Goal: Task Accomplishment & Management: Manage account settings

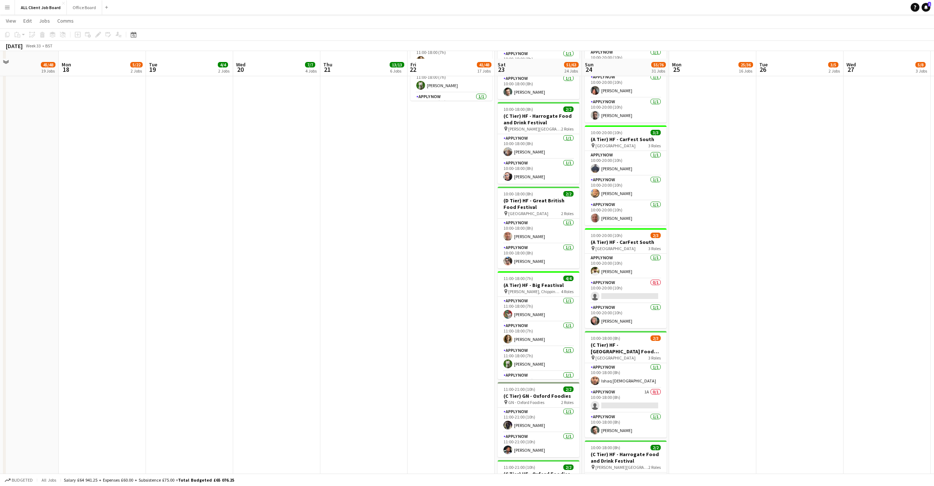
scroll to position [1604, 0]
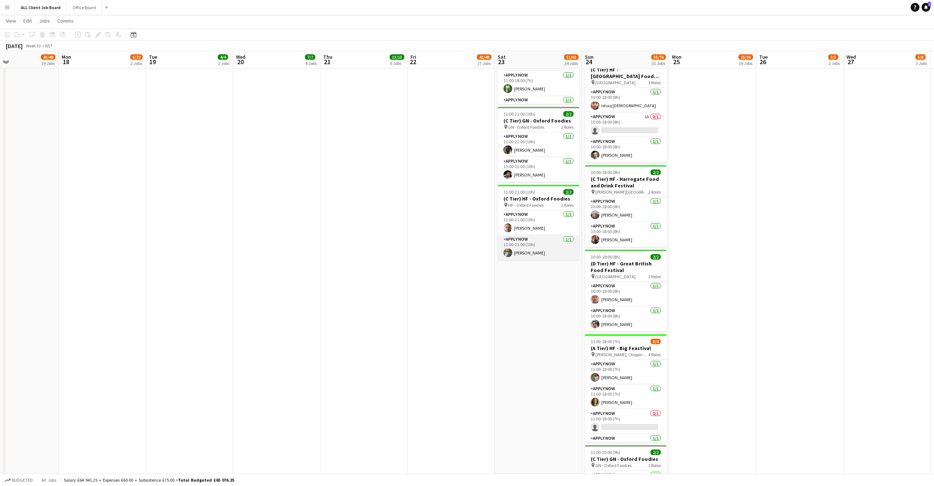
click at [507, 249] on app-user-avatar at bounding box center [508, 253] width 9 height 9
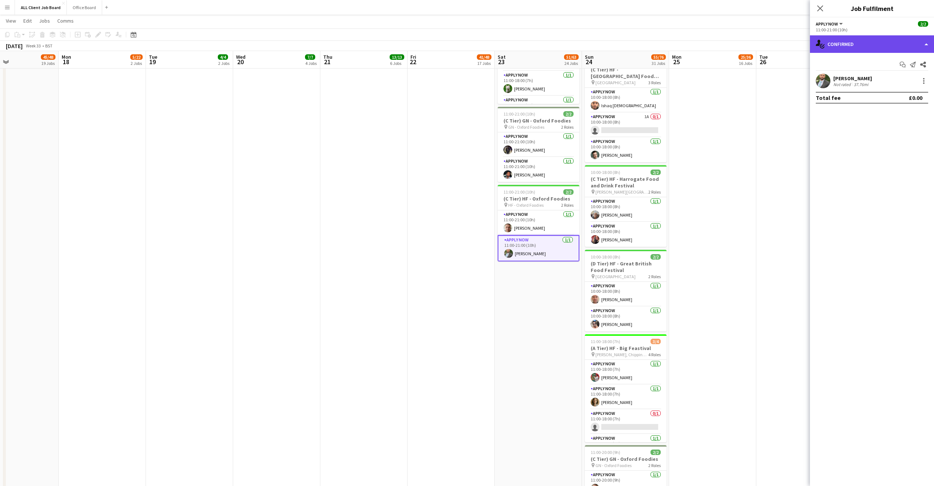
click at [908, 41] on div "single-neutral-actions-check-2 Confirmed" at bounding box center [872, 44] width 124 height 18
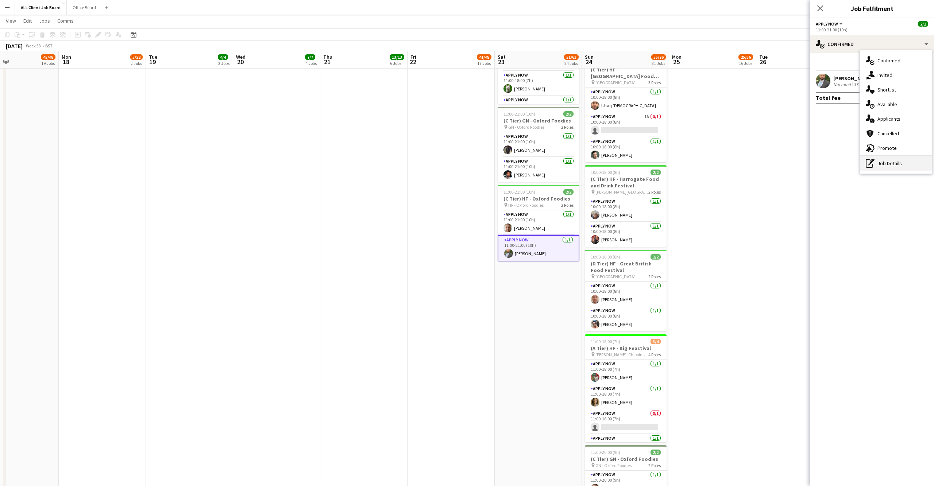
click at [892, 162] on div "pen-write Job Details" at bounding box center [896, 163] width 72 height 15
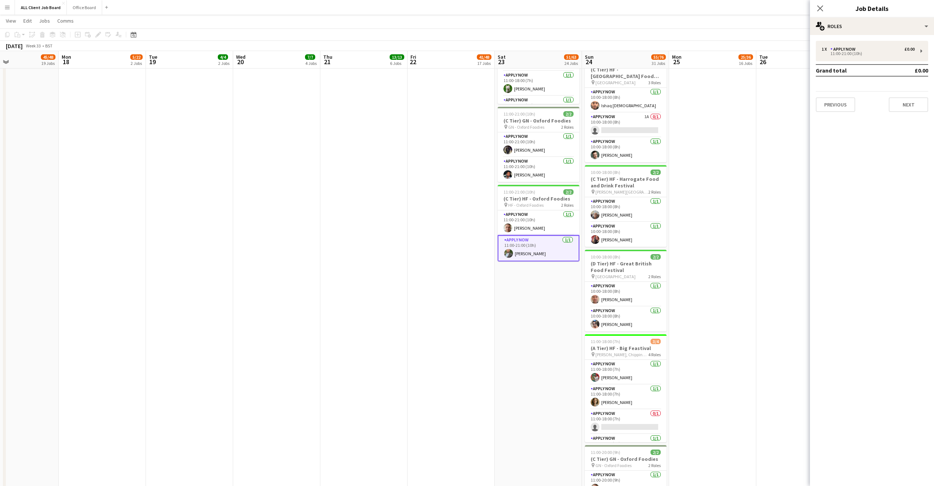
click at [827, 8] on div "Close pop-in" at bounding box center [820, 8] width 20 height 17
click at [867, 25] on div "multiple-users-add Roles" at bounding box center [872, 27] width 124 height 18
click at [885, 62] on div "single-neutral-actions-up-down Job Fulfilment" at bounding box center [896, 58] width 72 height 15
click at [856, 77] on div "[PERSON_NAME]" at bounding box center [852, 78] width 39 height 7
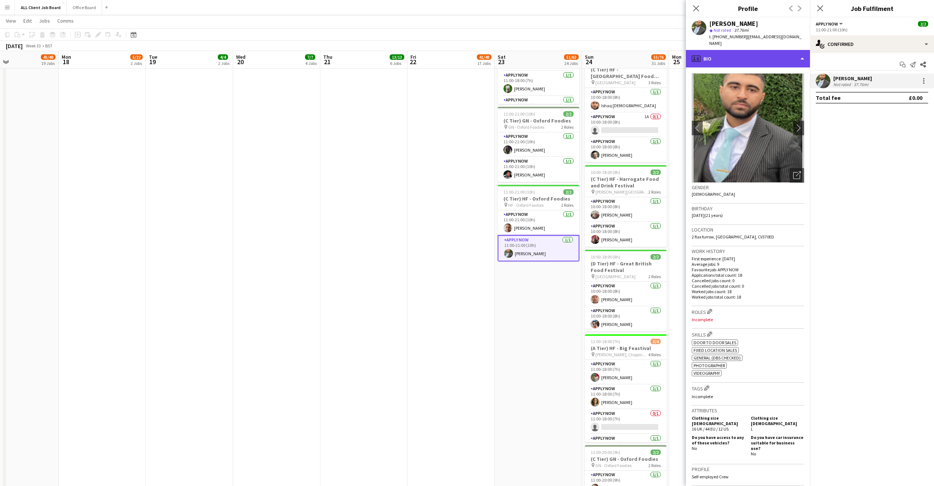
click at [798, 50] on div "profile Bio" at bounding box center [748, 59] width 124 height 18
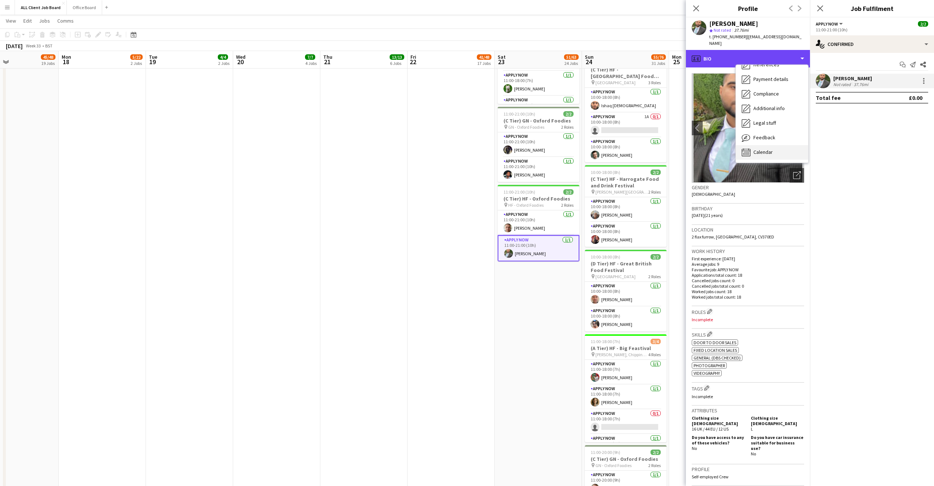
scroll to position [83, 0]
click at [771, 149] on span "Calendar" at bounding box center [763, 152] width 19 height 7
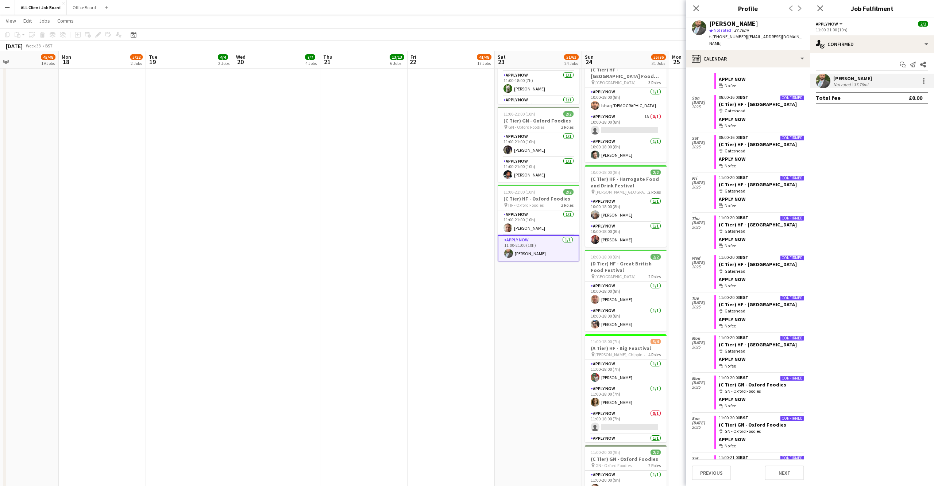
scroll to position [420, 0]
click at [695, 5] on app-icon "Close pop-in" at bounding box center [696, 8] width 11 height 11
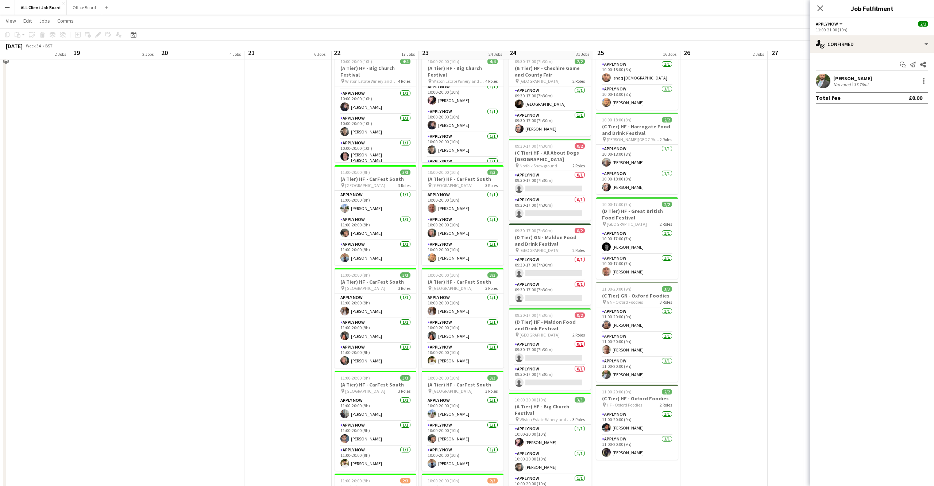
scroll to position [641, 0]
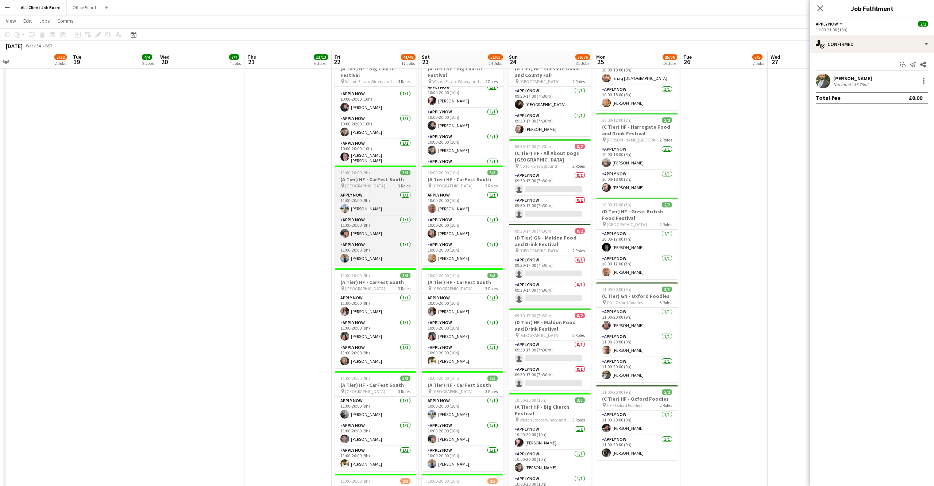
click at [380, 176] on h3 "(A Tier) HF - CarFest South" at bounding box center [376, 179] width 82 height 7
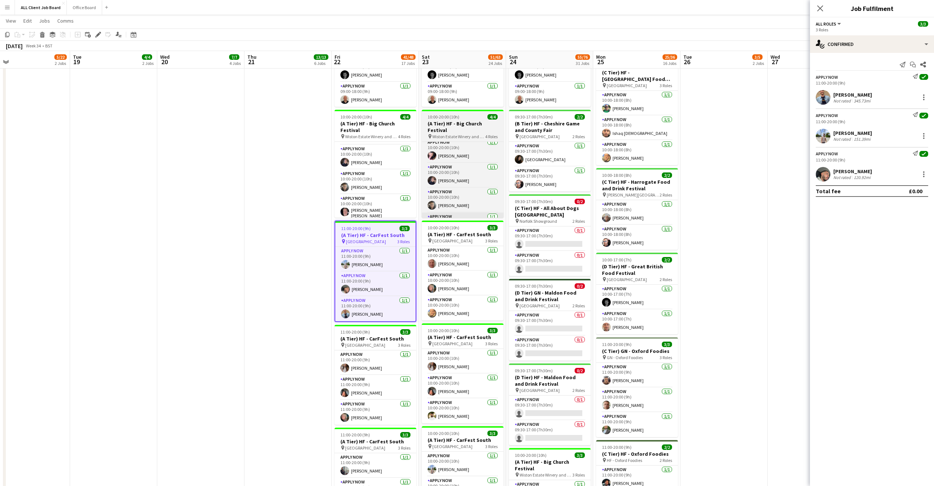
scroll to position [586, 0]
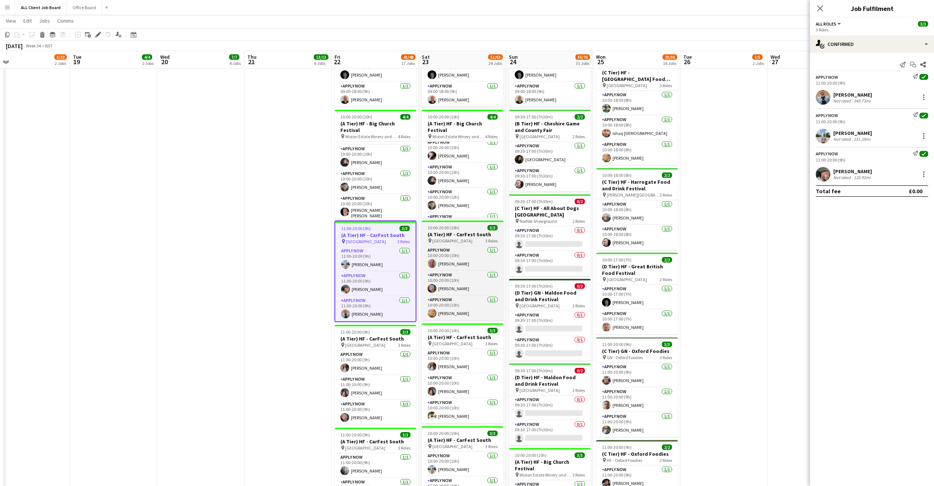
click at [464, 231] on h3 "(A Tier) HF - CarFest South" at bounding box center [463, 234] width 82 height 7
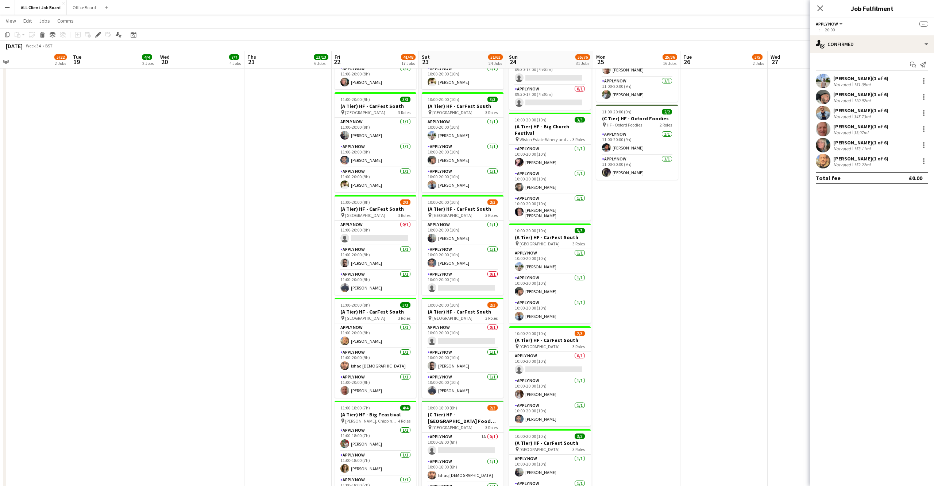
scroll to position [921, 0]
click at [549, 242] on span "[GEOGRAPHIC_DATA]" at bounding box center [540, 244] width 40 height 5
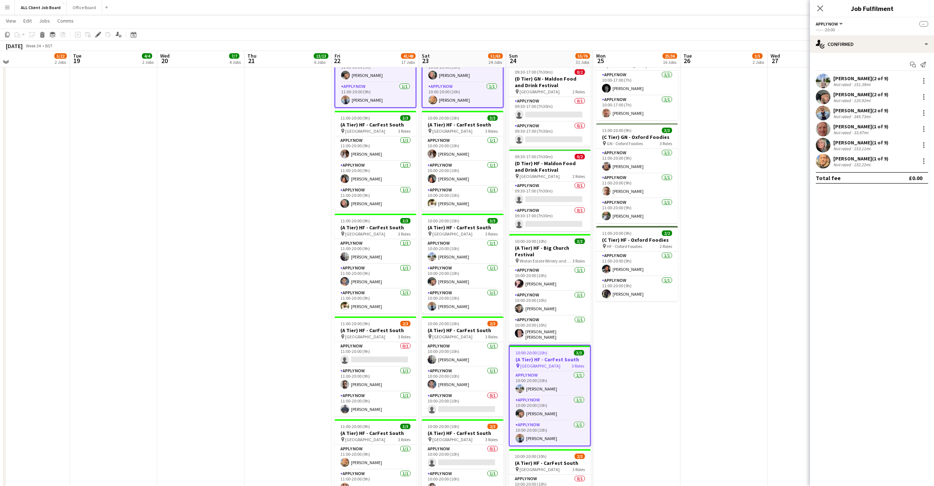
scroll to position [801, 0]
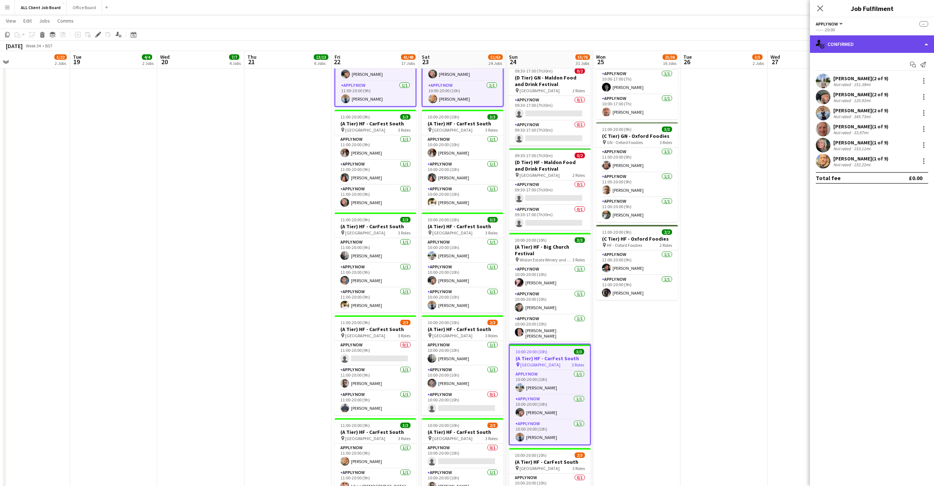
click at [901, 44] on div "single-neutral-actions-check-2 Confirmed" at bounding box center [872, 44] width 124 height 18
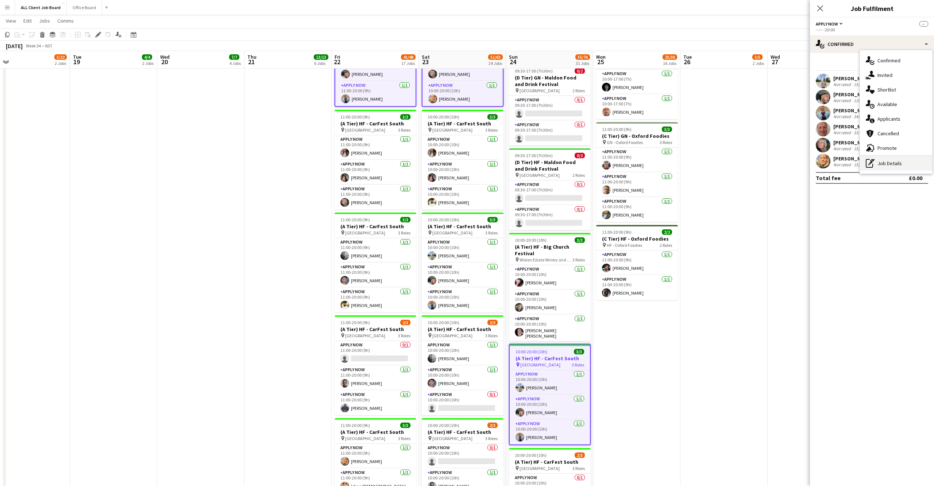
click at [892, 164] on div "pen-write Job Details" at bounding box center [896, 163] width 72 height 15
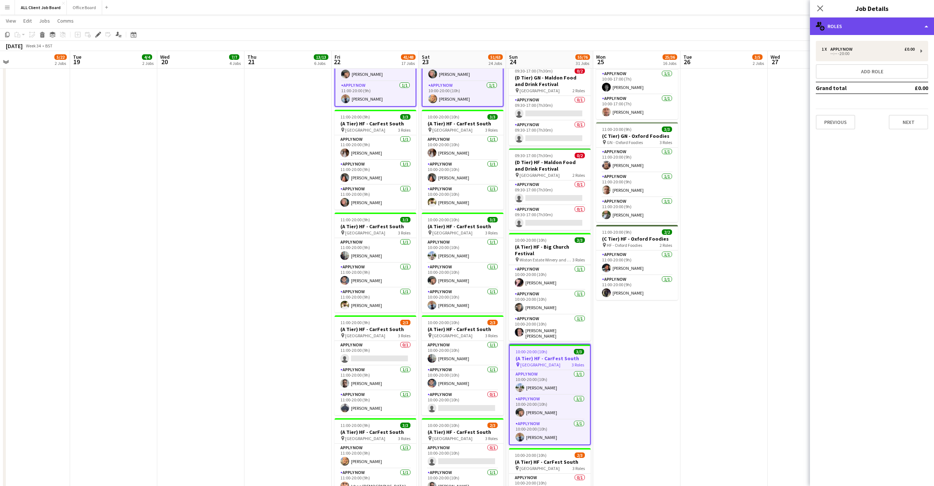
click at [860, 31] on div "multiple-users-add Roles" at bounding box center [872, 27] width 124 height 18
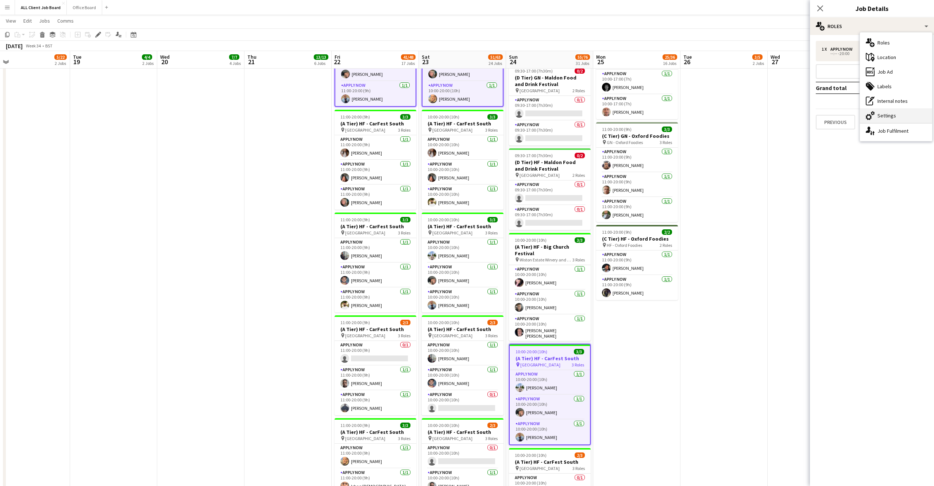
click at [883, 115] on div "cog-double-3 Settings" at bounding box center [896, 115] width 72 height 15
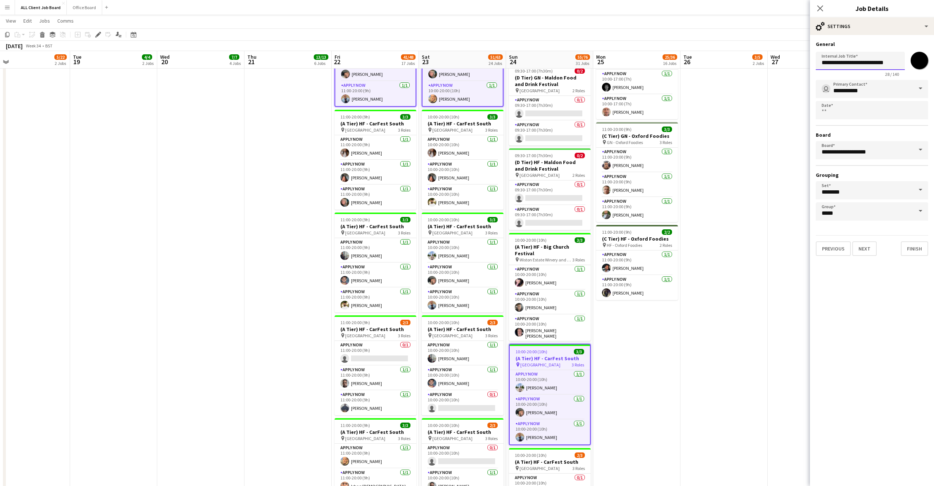
click at [889, 62] on input "**********" at bounding box center [860, 61] width 89 height 18
type input "**********"
click at [820, 8] on icon at bounding box center [820, 8] width 7 height 7
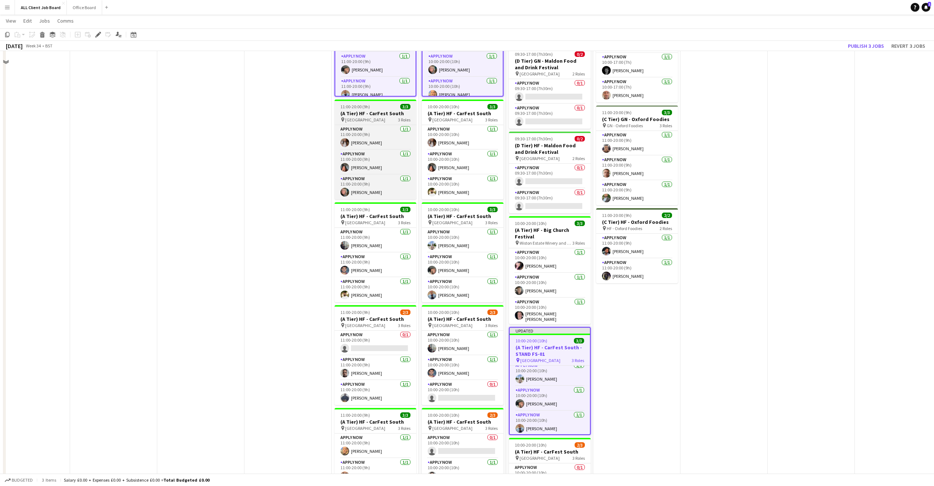
scroll to position [780, 0]
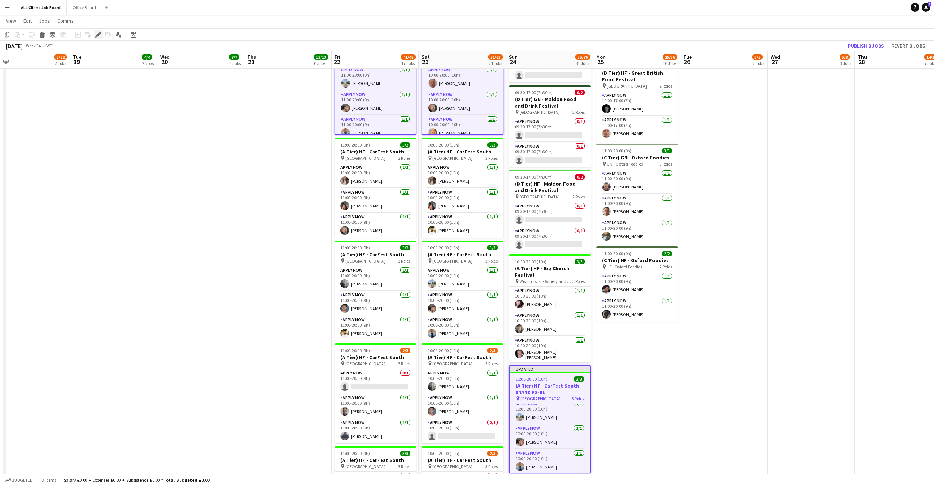
click at [100, 32] on icon "Edit" at bounding box center [98, 35] width 6 height 6
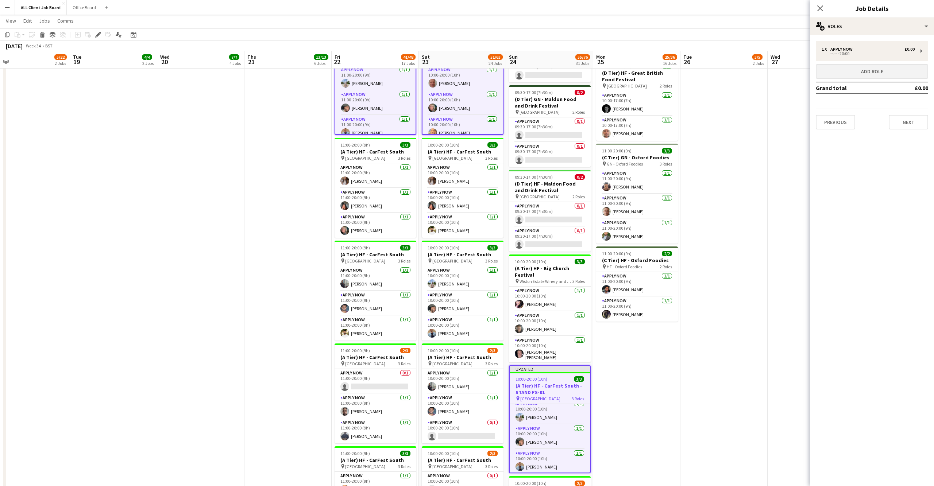
click at [873, 69] on button "Add role" at bounding box center [872, 71] width 112 height 15
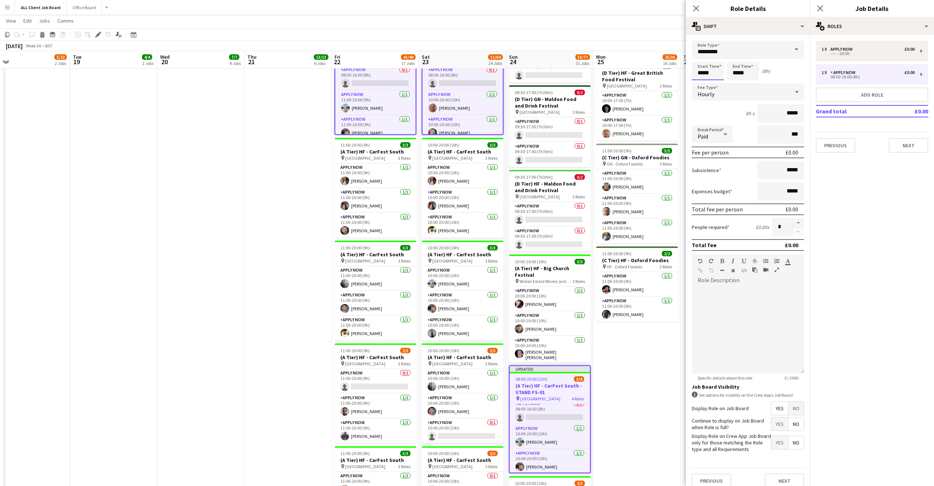
click at [703, 71] on input "*****" at bounding box center [708, 71] width 32 height 18
click at [702, 56] on div at bounding box center [700, 58] width 15 height 7
type input "*****"
click at [702, 56] on div at bounding box center [700, 58] width 15 height 7
drag, startPoint x: 739, startPoint y: 75, endPoint x: 739, endPoint y: 62, distance: 13.1
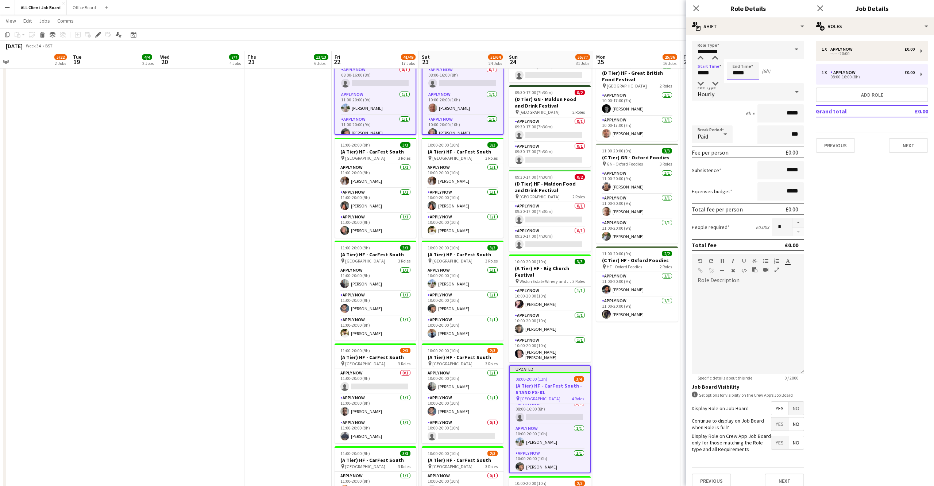
click at [739, 74] on input "*****" at bounding box center [743, 71] width 32 height 18
click at [738, 57] on div at bounding box center [735, 58] width 15 height 7
type input "*****"
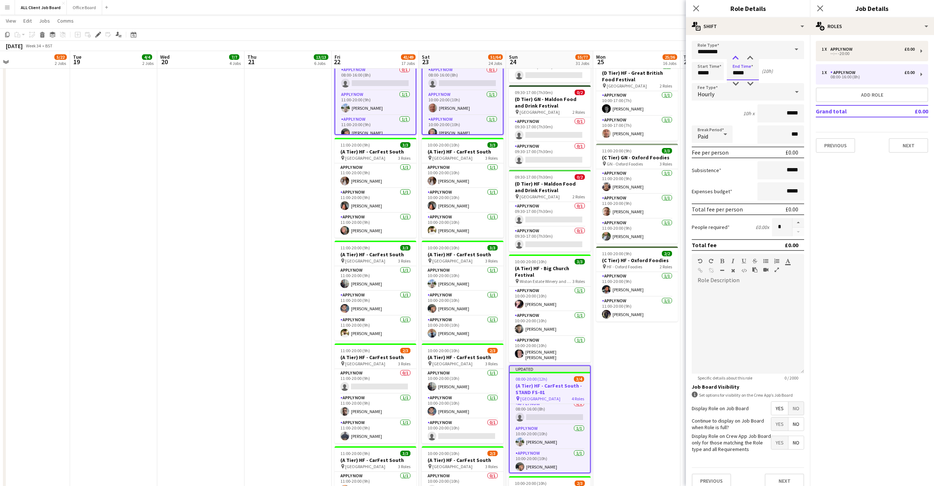
click at [738, 57] on div at bounding box center [735, 58] width 15 height 7
click at [822, 5] on icon "Close pop-in" at bounding box center [820, 8] width 7 height 7
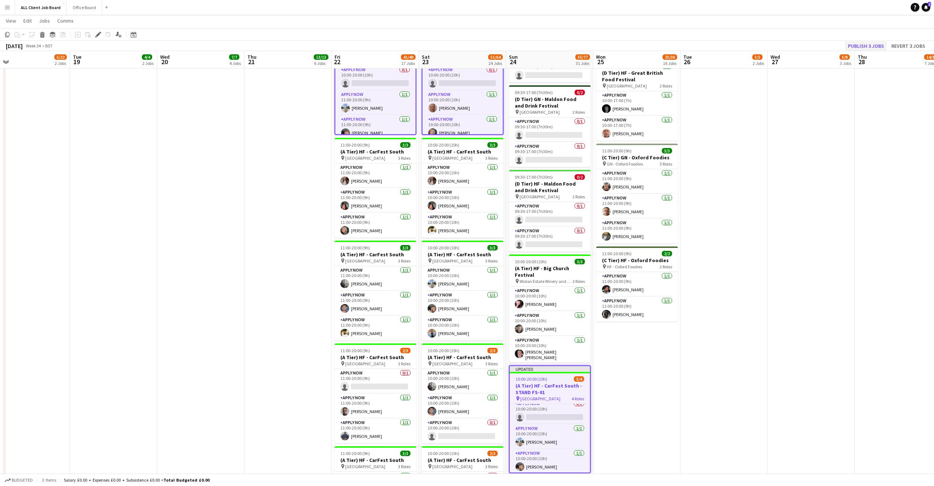
click at [863, 43] on button "Publish 3 jobs" at bounding box center [866, 45] width 42 height 9
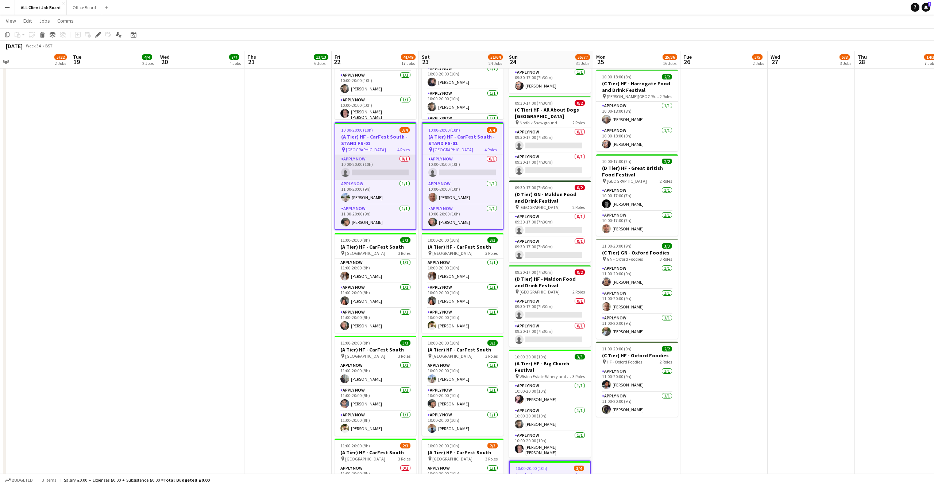
scroll to position [0, 0]
click at [382, 156] on app-card-role "APPLY NOW 0/1 10:00-20:00 (10h) single-neutral-actions" at bounding box center [375, 167] width 80 height 25
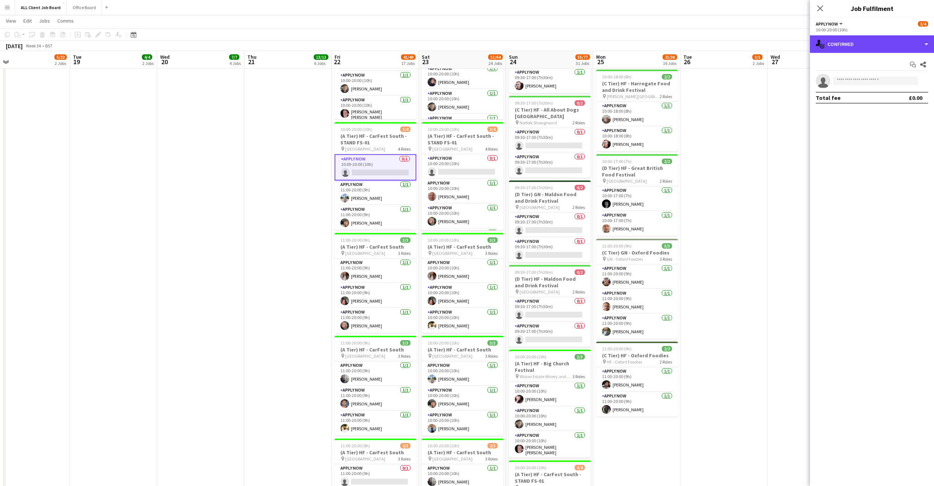
drag, startPoint x: 919, startPoint y: 48, endPoint x: 925, endPoint y: 96, distance: 48.7
click at [919, 48] on div "single-neutral-actions-check-2 Confirmed" at bounding box center [872, 44] width 124 height 18
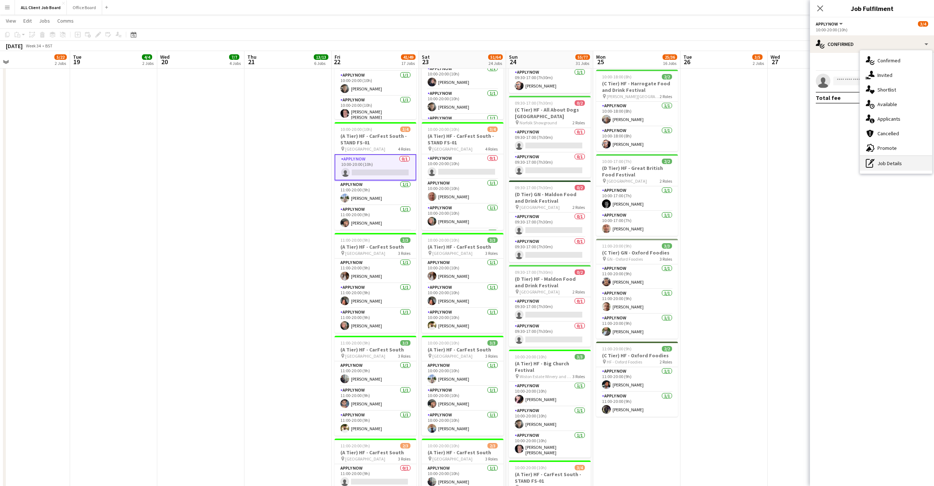
click at [889, 164] on div "pen-write Job Details" at bounding box center [896, 163] width 72 height 15
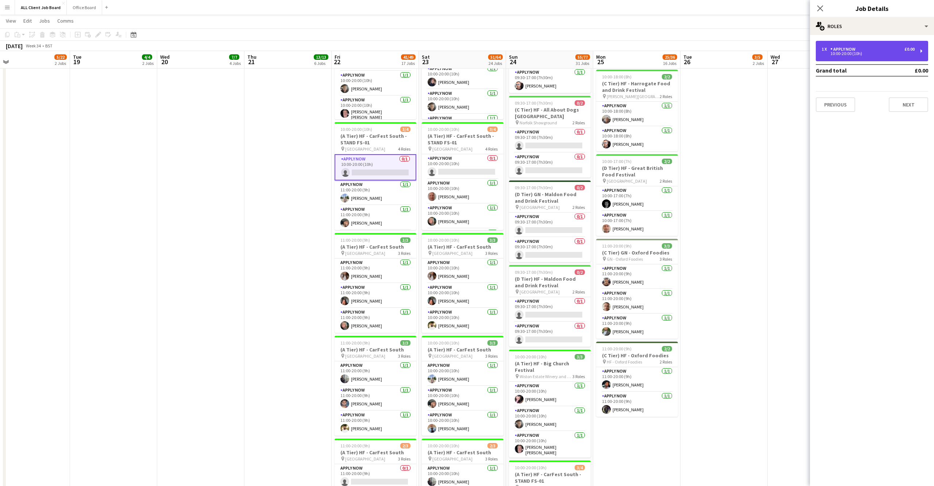
click at [845, 57] on div "1 x APPLY NOW £0.00 10:00-20:00 (10h)" at bounding box center [872, 51] width 112 height 20
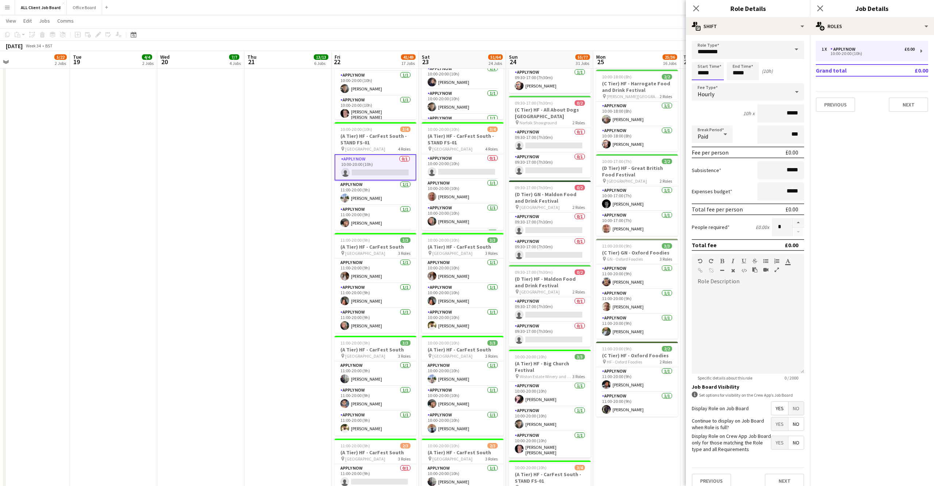
drag, startPoint x: 706, startPoint y: 74, endPoint x: 704, endPoint y: 69, distance: 5.8
click at [705, 74] on input "*****" at bounding box center [708, 71] width 32 height 18
type input "*****"
click at [702, 58] on div at bounding box center [700, 58] width 15 height 7
click at [818, 5] on icon "Close pop-in" at bounding box center [820, 8] width 7 height 7
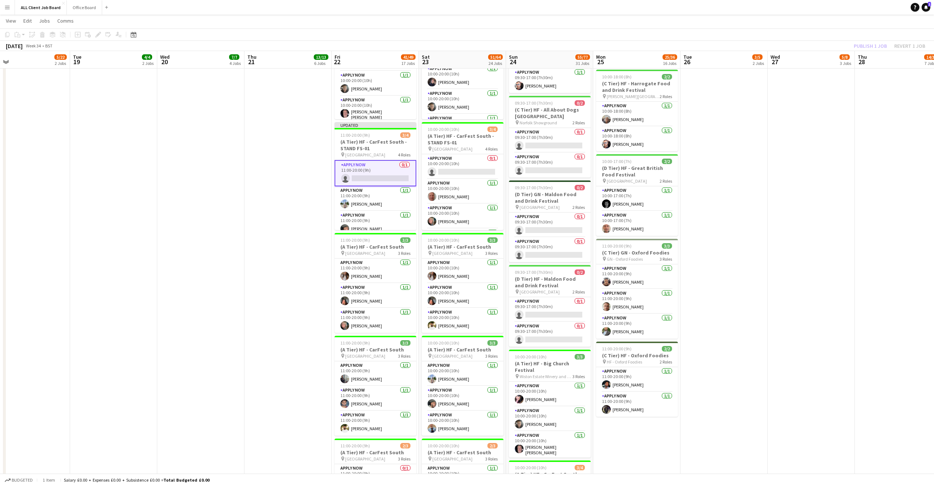
click at [858, 47] on div "Publish 1 job Revert 1 job" at bounding box center [889, 45] width 89 height 9
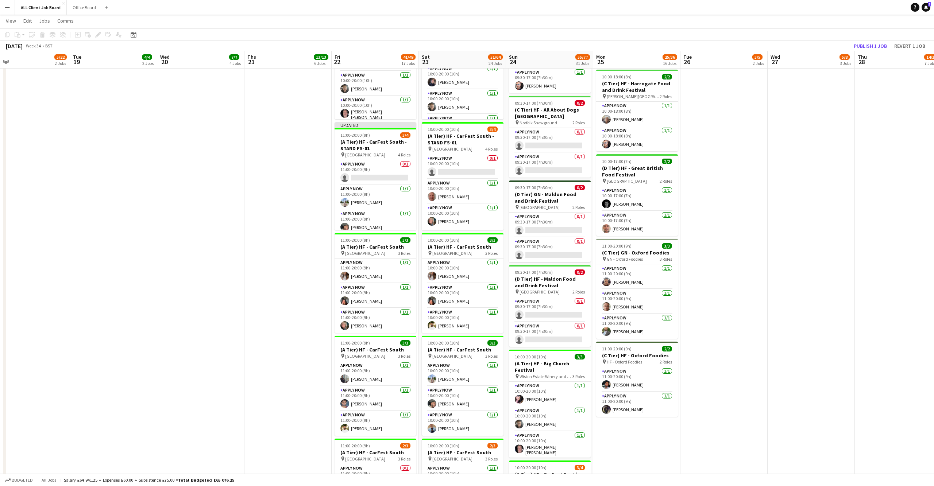
click at [858, 47] on button "Publish 1 job" at bounding box center [870, 45] width 39 height 9
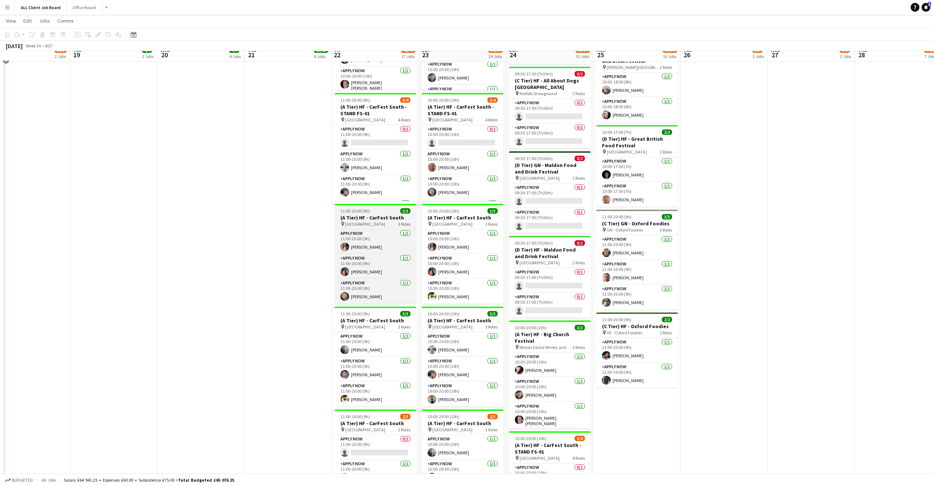
scroll to position [715, 0]
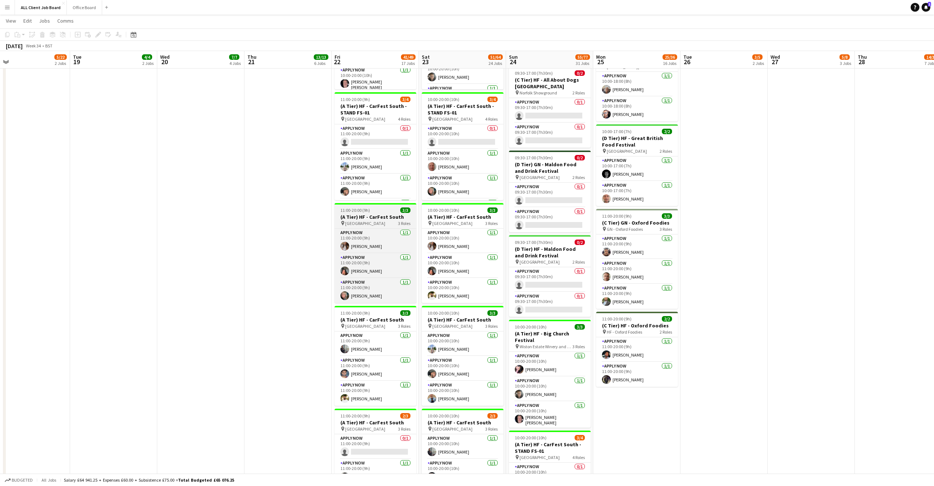
click at [380, 214] on h3 "(A Tier) HF - CarFest South" at bounding box center [376, 217] width 82 height 7
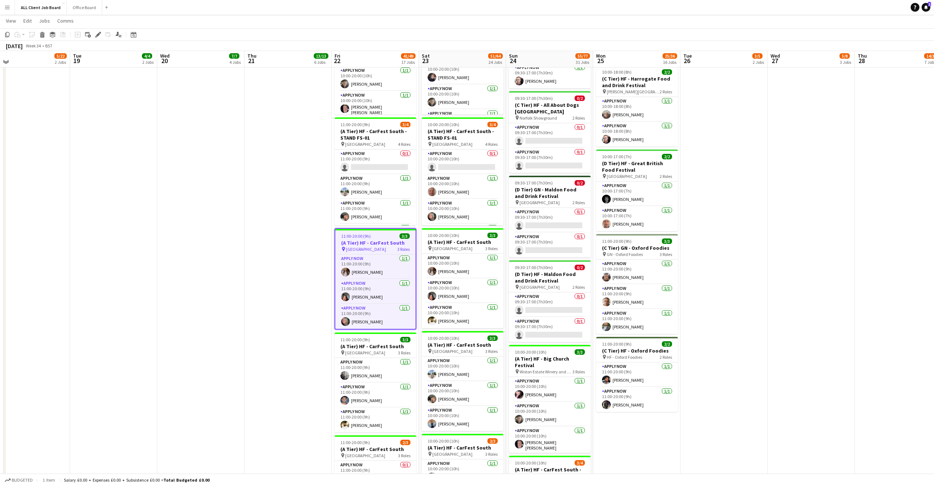
scroll to position [688, 0]
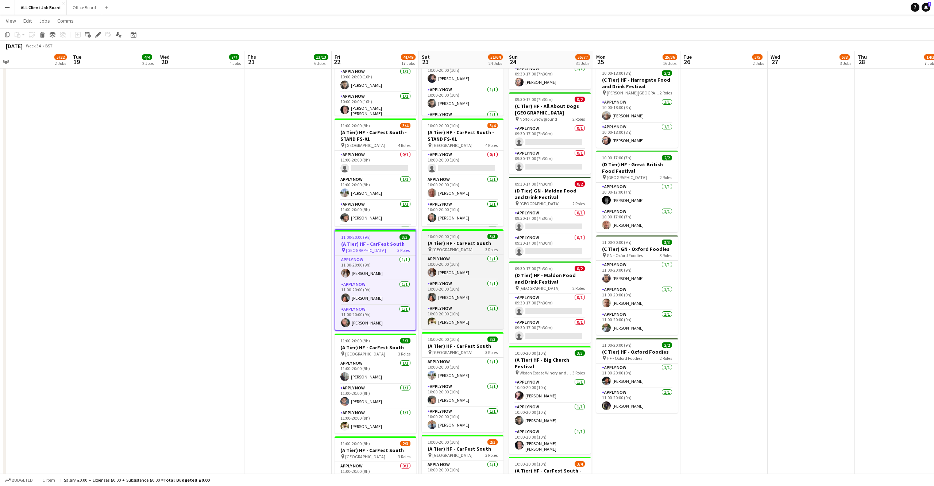
click at [469, 240] on h3 "(A Tier) HF - CarFest South" at bounding box center [463, 243] width 82 height 7
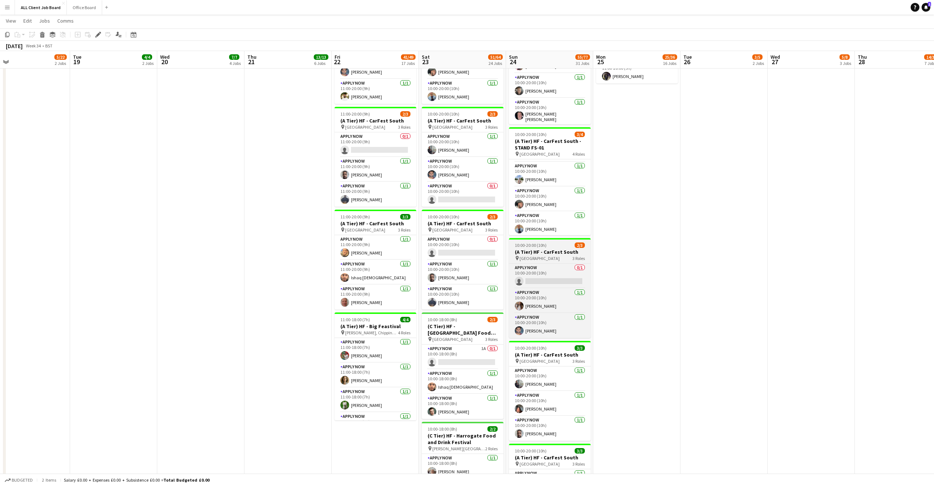
scroll to position [22, 0]
click at [557, 249] on h3 "(A Tier) HF - CarFest South" at bounding box center [550, 252] width 82 height 7
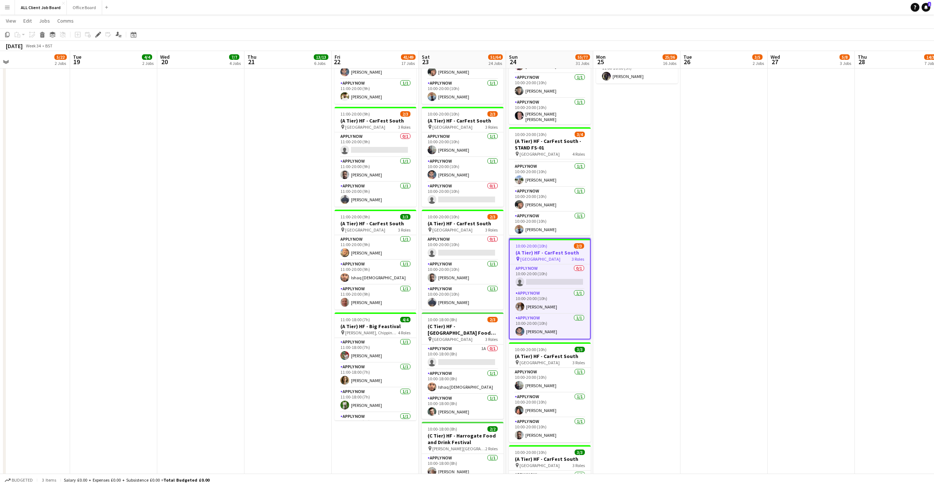
drag, startPoint x: 99, startPoint y: 34, endPoint x: 136, endPoint y: 26, distance: 38.4
click at [98, 34] on icon at bounding box center [98, 35] width 4 height 4
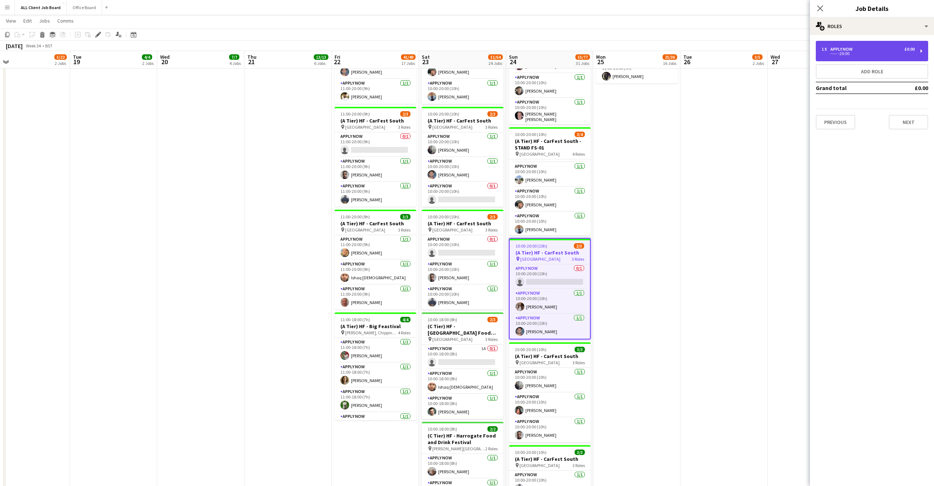
click at [858, 52] on div "--:-- -20:00" at bounding box center [868, 54] width 93 height 4
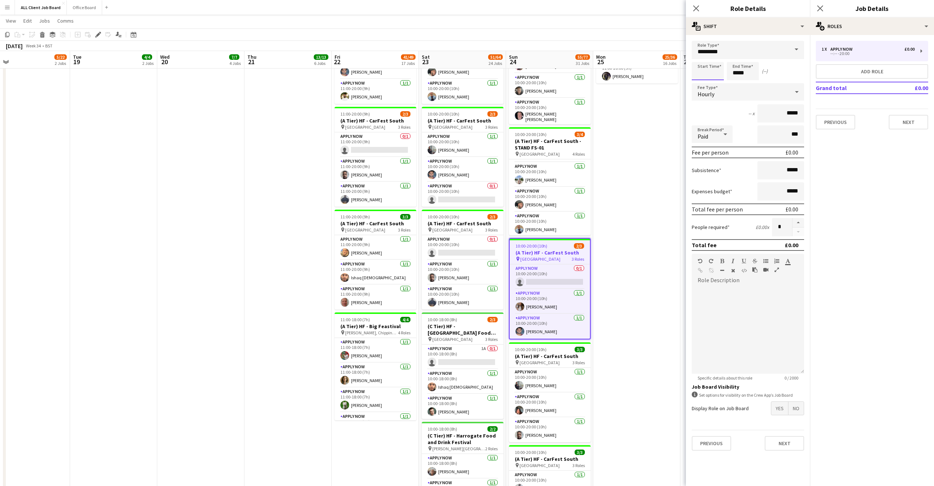
click at [701, 70] on input at bounding box center [708, 71] width 32 height 18
click at [878, 68] on button "Add role" at bounding box center [872, 71] width 112 height 15
type input "*****"
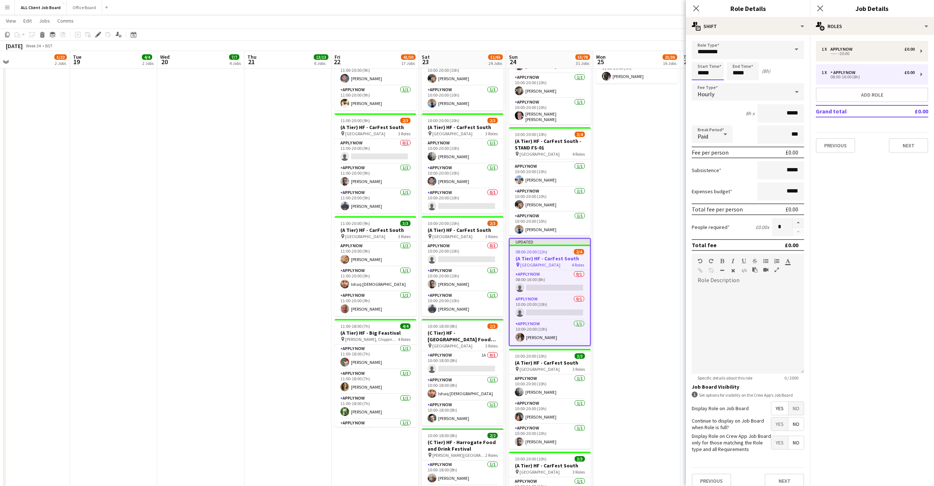
drag, startPoint x: 707, startPoint y: 73, endPoint x: 705, endPoint y: 67, distance: 6.1
click at [707, 72] on input "*****" at bounding box center [708, 71] width 32 height 18
click at [701, 59] on div at bounding box center [700, 58] width 15 height 7
type input "*****"
click at [701, 59] on div at bounding box center [700, 58] width 15 height 7
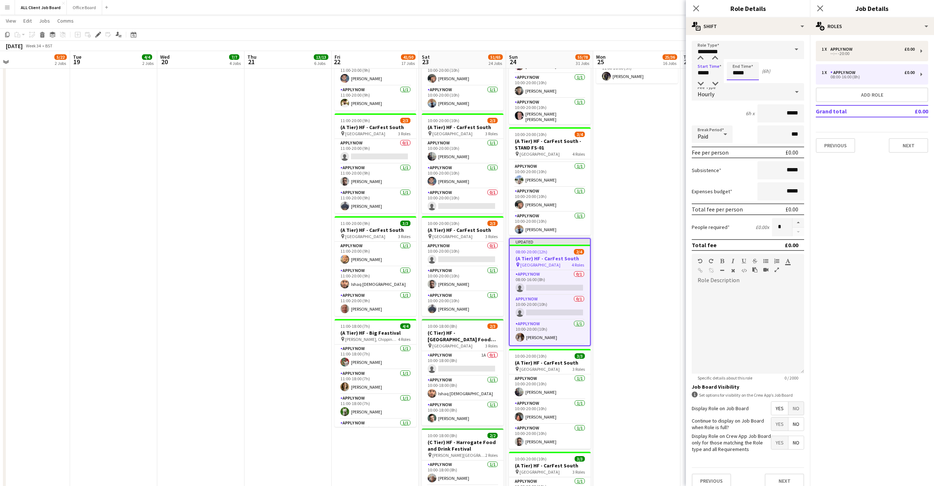
drag, startPoint x: 736, startPoint y: 70, endPoint x: 738, endPoint y: 65, distance: 5.9
click at [736, 69] on input "*****" at bounding box center [743, 71] width 32 height 18
click at [740, 55] on div at bounding box center [735, 58] width 15 height 7
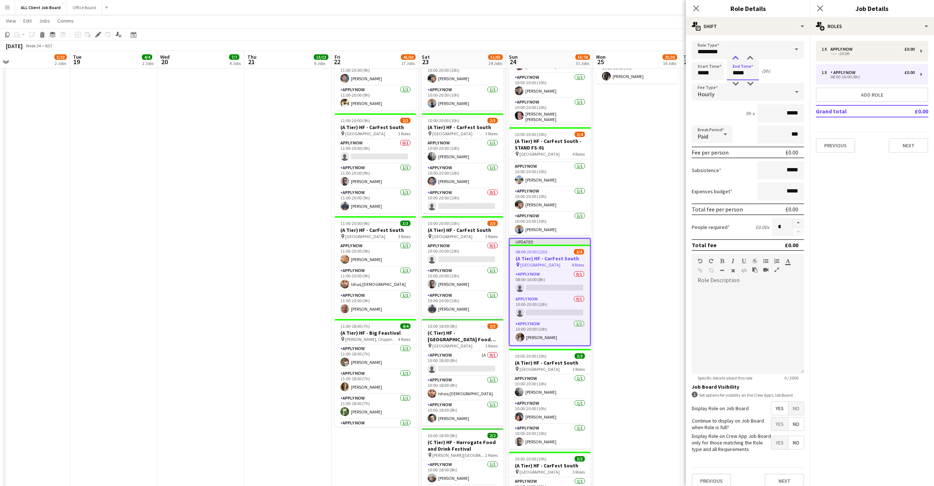
type input "*****"
click at [740, 55] on div at bounding box center [735, 58] width 15 height 7
click at [820, 9] on icon "Close pop-in" at bounding box center [820, 8] width 7 height 7
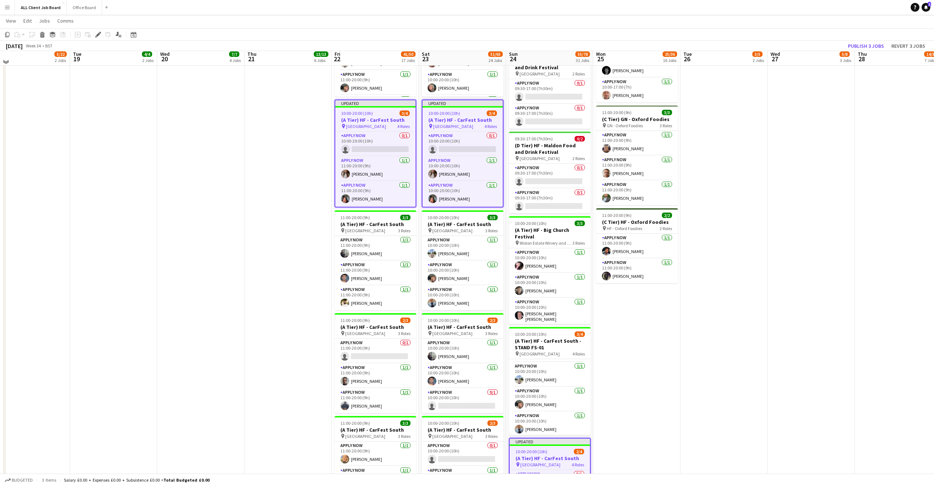
scroll to position [815, 0]
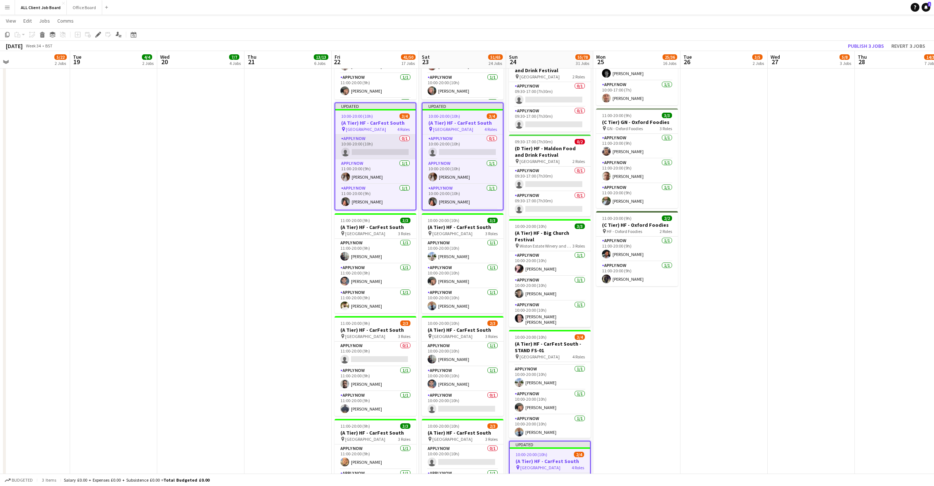
click at [356, 144] on app-card-role "APPLY NOW 0/1 10:00-20:00 (10h) single-neutral-actions" at bounding box center [375, 147] width 80 height 25
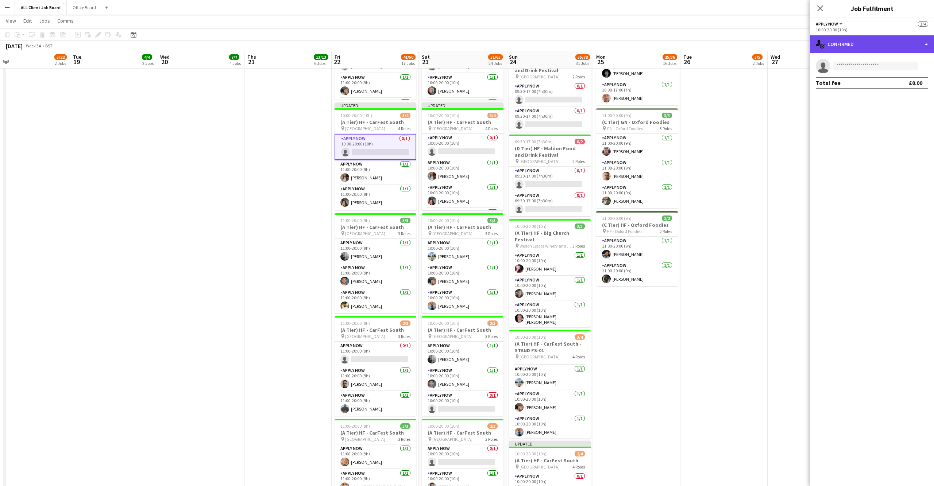
drag, startPoint x: 886, startPoint y: 43, endPoint x: 884, endPoint y: 47, distance: 5.1
click at [886, 43] on div "single-neutral-actions-check-2 Confirmed" at bounding box center [872, 44] width 124 height 18
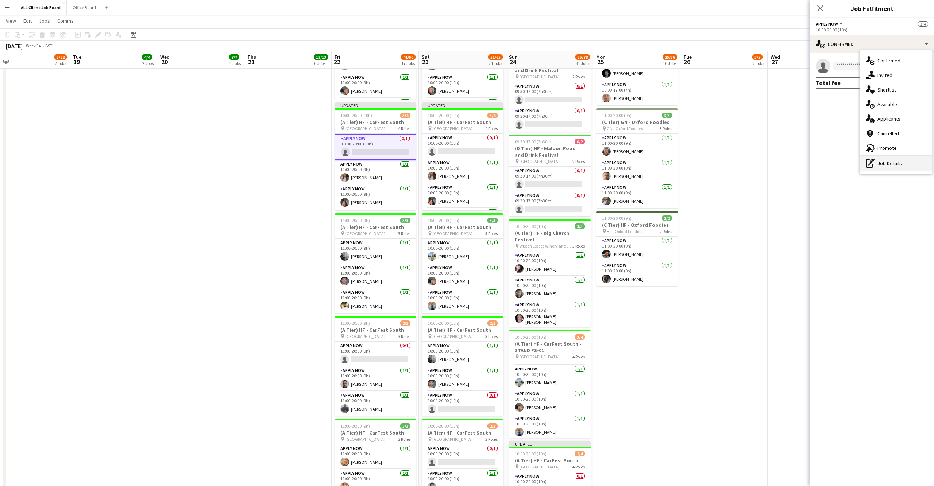
click at [882, 157] on div "pen-write Job Details" at bounding box center [896, 163] width 72 height 15
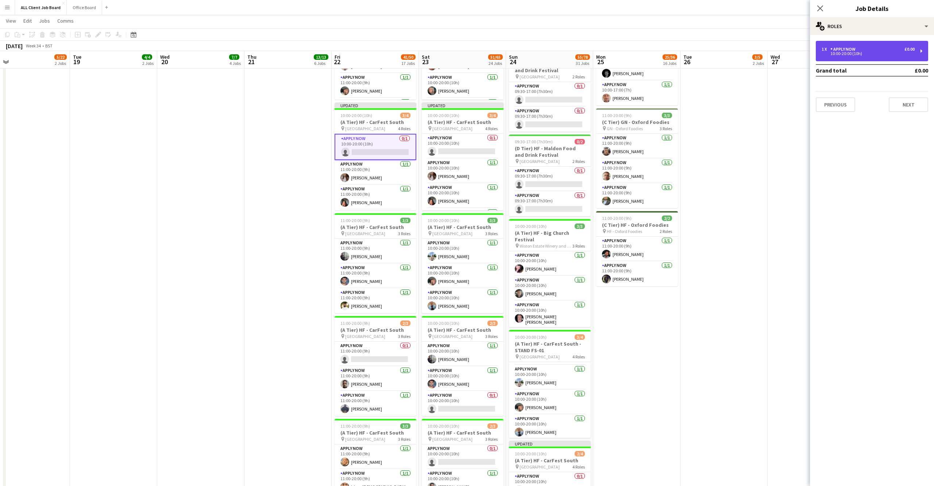
click at [881, 50] on div "1 x APPLY NOW £0.00" at bounding box center [868, 49] width 93 height 5
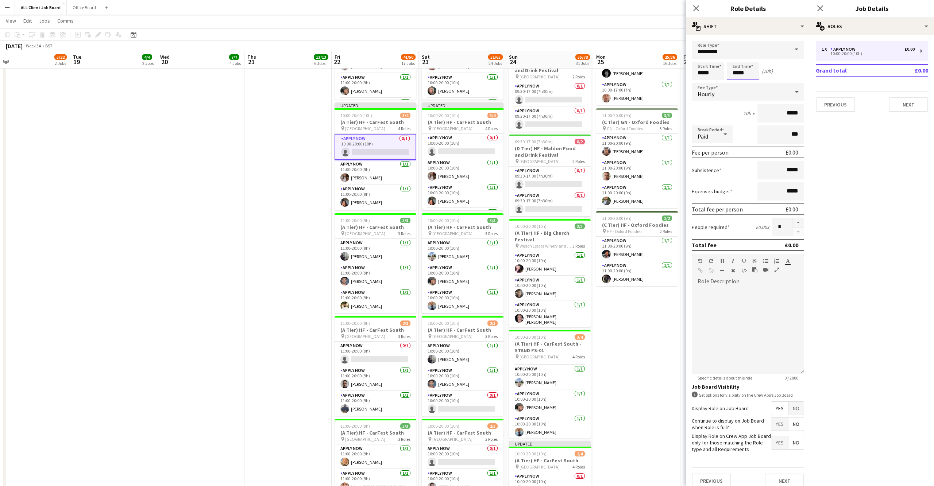
click at [739, 71] on input "*****" at bounding box center [743, 71] width 32 height 18
click at [707, 75] on input "*****" at bounding box center [708, 71] width 32 height 18
type input "*****"
click at [702, 59] on div at bounding box center [700, 58] width 15 height 7
click at [817, 5] on icon at bounding box center [820, 8] width 7 height 7
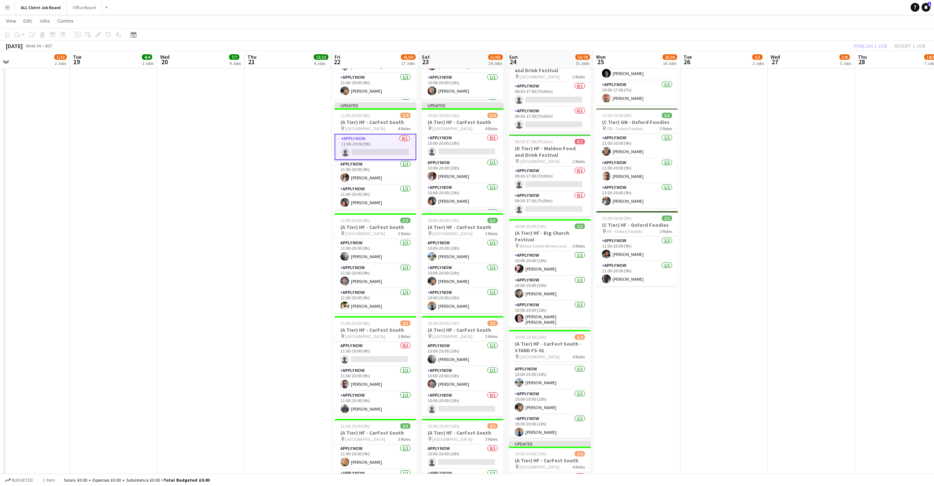
click at [866, 45] on div "Publish 1 job Revert 1 job" at bounding box center [889, 45] width 89 height 9
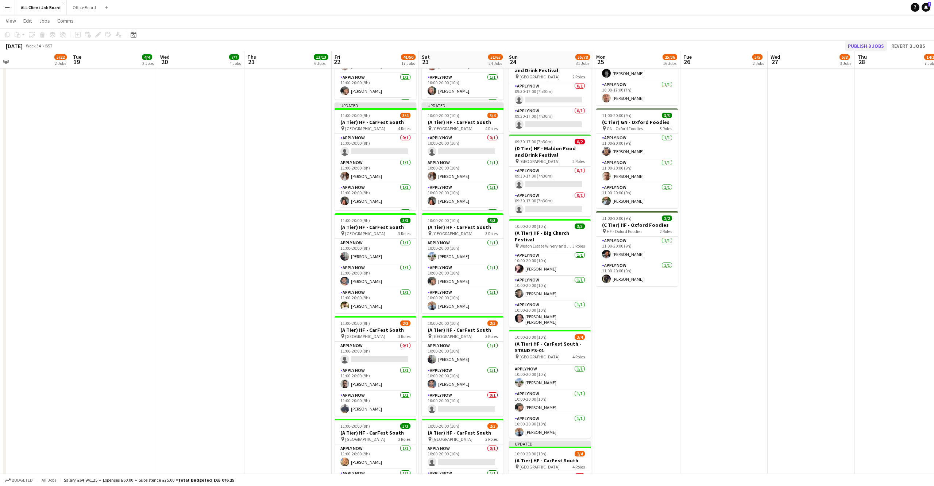
click at [867, 45] on button "Publish 3 jobs" at bounding box center [866, 45] width 42 height 9
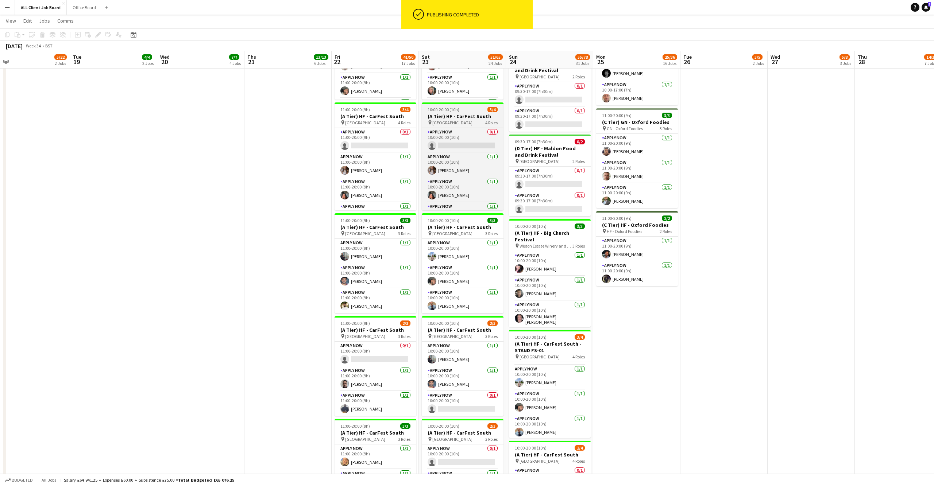
drag, startPoint x: 373, startPoint y: 112, endPoint x: 431, endPoint y: 115, distance: 58.1
click at [373, 113] on h3 "(A Tier) HF - CarFest South" at bounding box center [376, 116] width 82 height 7
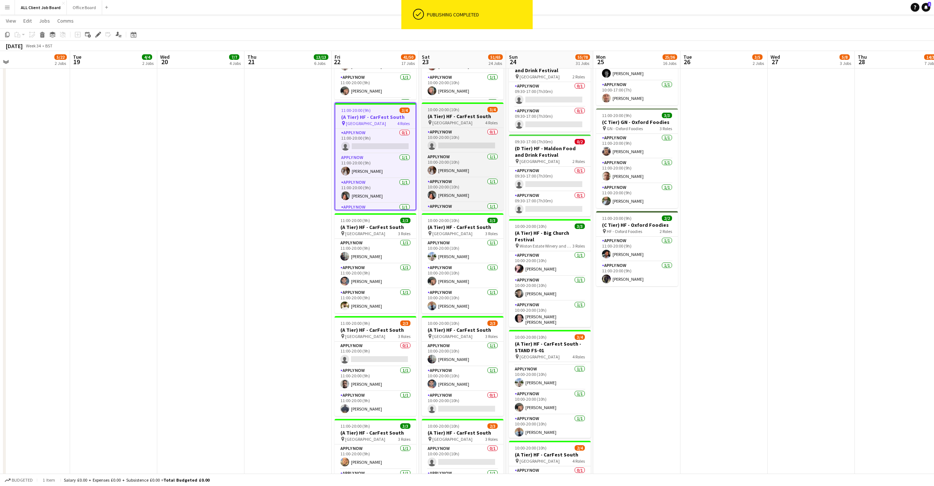
click at [469, 113] on h3 "(A Tier) HF - CarFest South" at bounding box center [463, 116] width 82 height 7
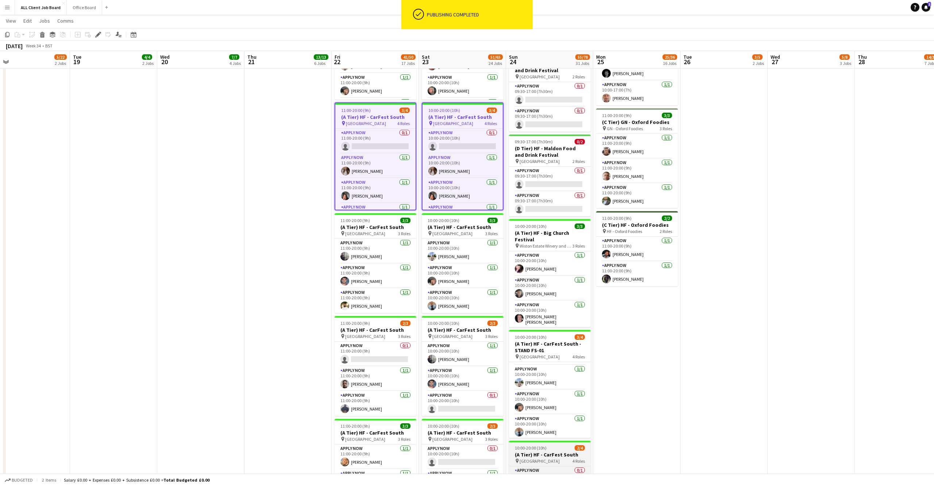
click at [571, 452] on h3 "(A Tier) HF - CarFest South" at bounding box center [550, 455] width 82 height 7
click at [98, 36] on icon "Edit" at bounding box center [98, 35] width 6 height 6
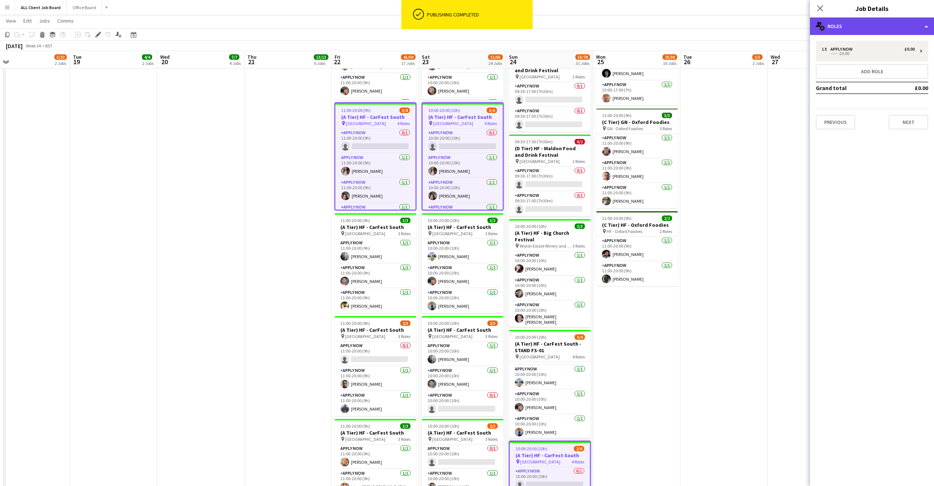
click at [892, 26] on div "multiple-users-add Roles" at bounding box center [872, 27] width 124 height 18
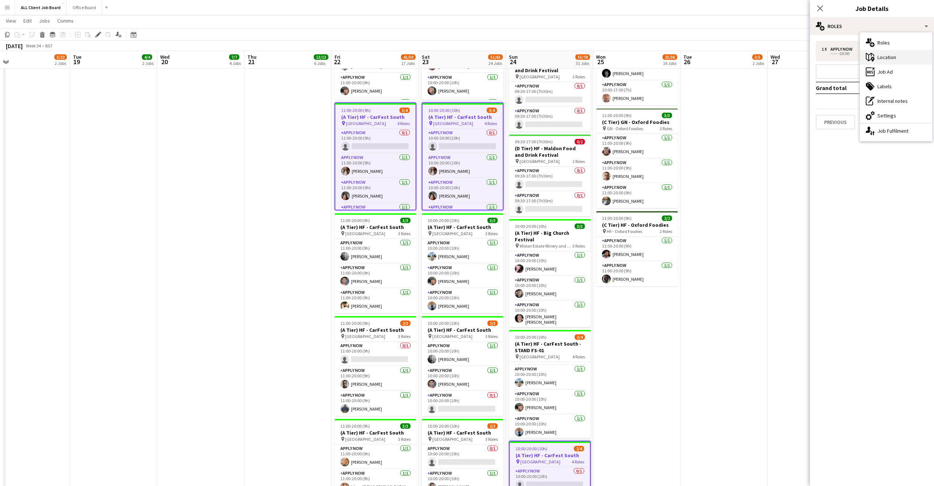
click at [898, 62] on div "maps-pin-1 Location" at bounding box center [896, 57] width 72 height 15
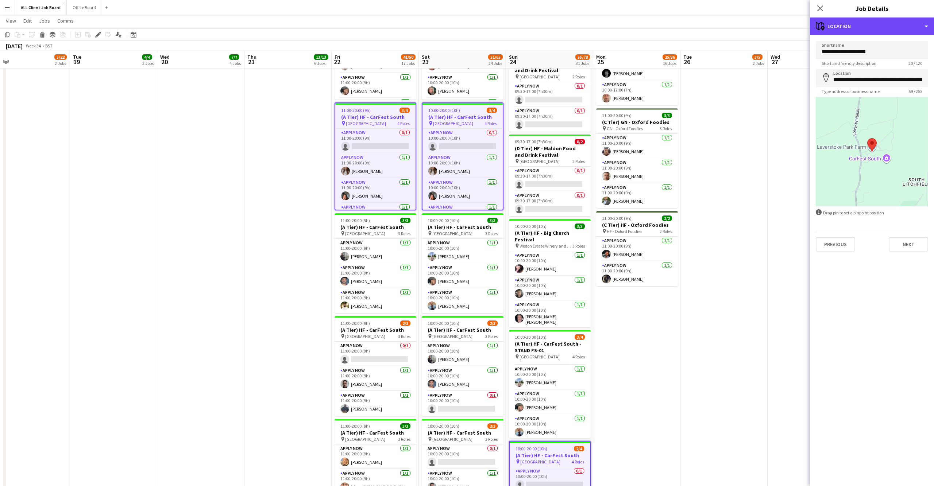
drag, startPoint x: 874, startPoint y: 26, endPoint x: 868, endPoint y: 90, distance: 64.1
click at [875, 27] on div "maps-pin-1 Location" at bounding box center [872, 27] width 124 height 18
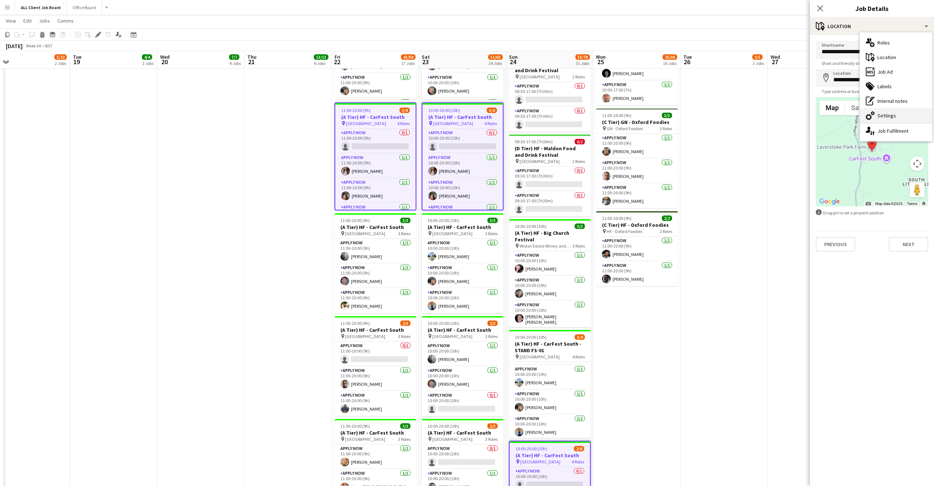
click at [885, 116] on div "cog-double-3 Settings" at bounding box center [896, 115] width 72 height 15
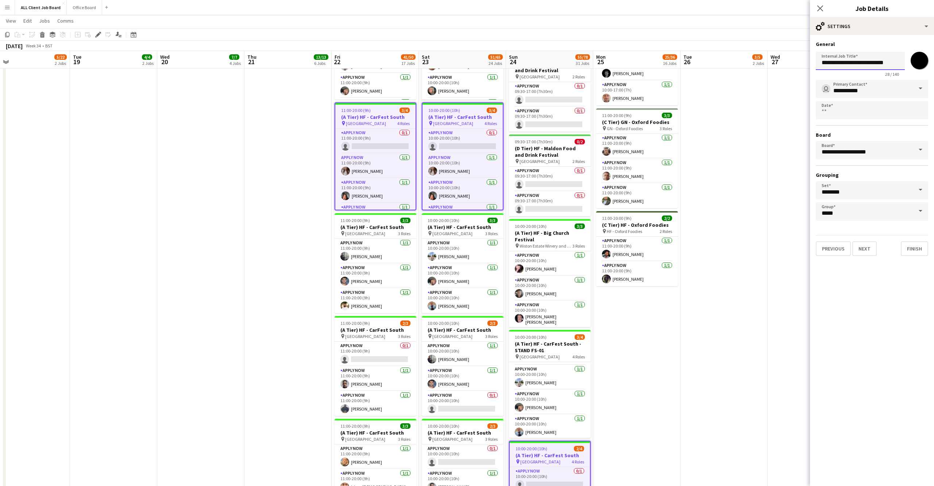
click at [875, 63] on input "**********" at bounding box center [860, 61] width 89 height 18
click at [888, 62] on input "**********" at bounding box center [860, 61] width 89 height 18
type input "**********"
click at [820, 8] on icon at bounding box center [820, 8] width 7 height 7
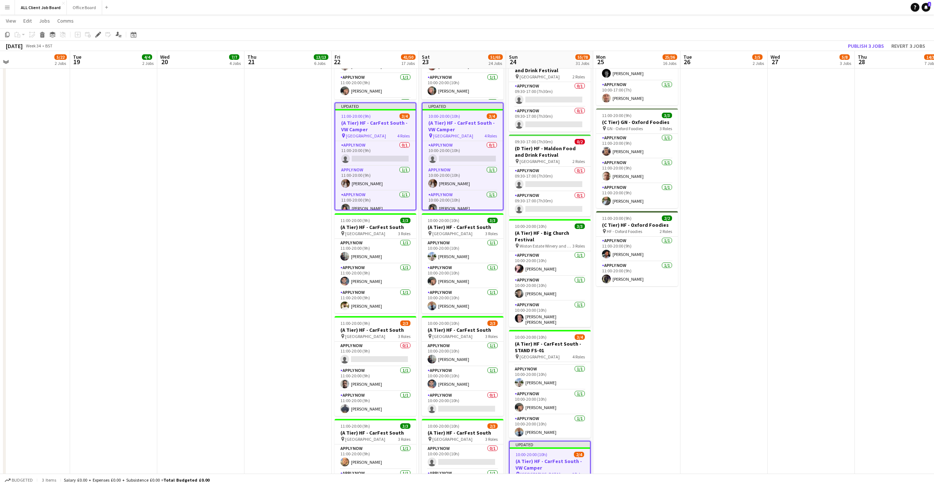
click at [867, 44] on button "Publish 3 jobs" at bounding box center [866, 45] width 42 height 9
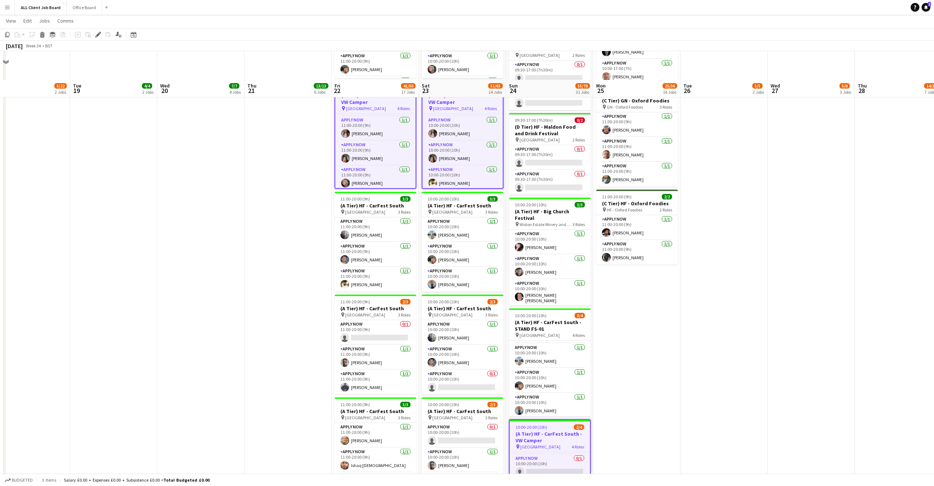
scroll to position [866, 0]
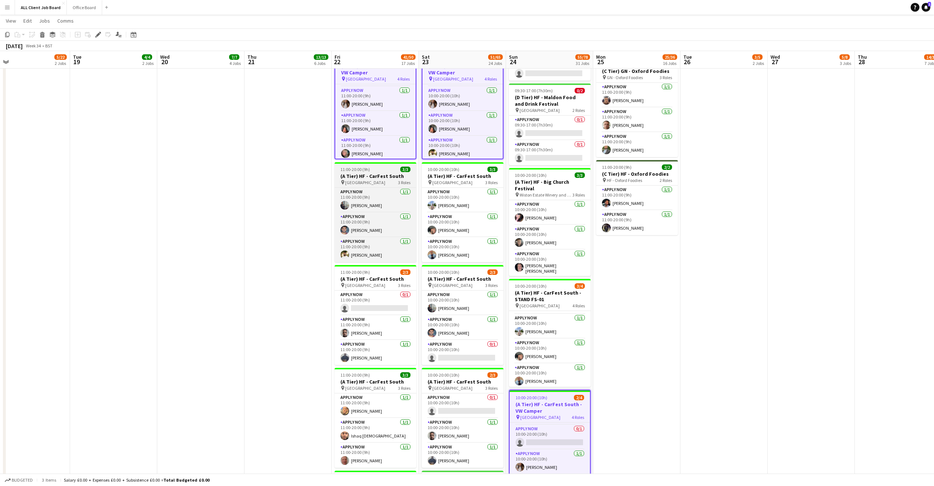
click at [386, 173] on h3 "(A Tier) HF - CarFest South" at bounding box center [376, 176] width 82 height 7
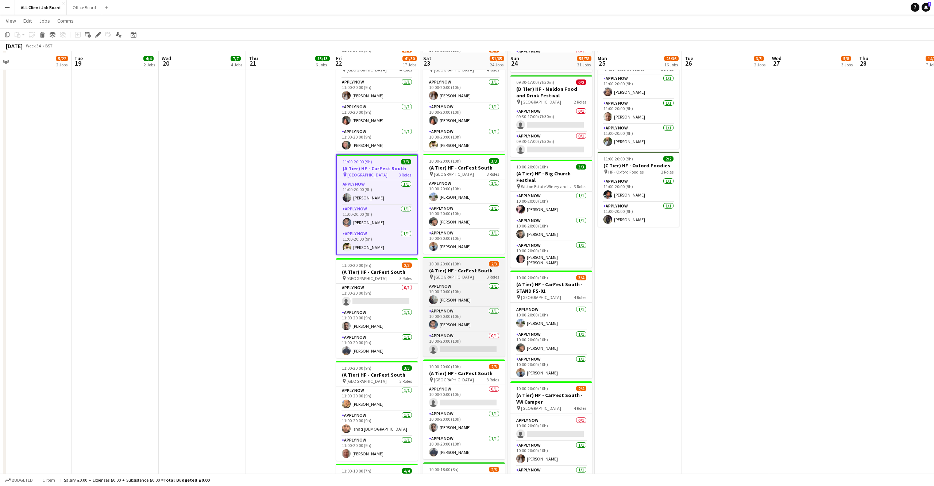
scroll to position [876, 0]
